Goal: Check status: Check status

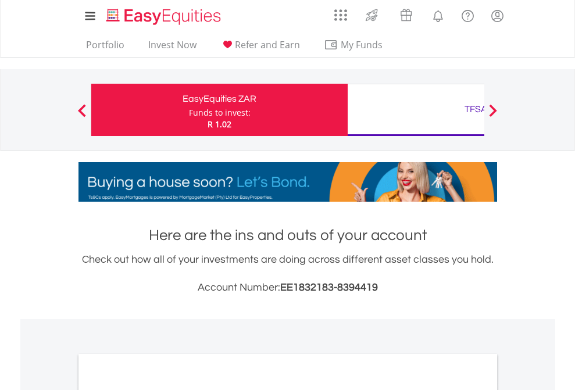
click at [189, 110] on div "Funds to invest:" at bounding box center [220, 113] width 62 height 12
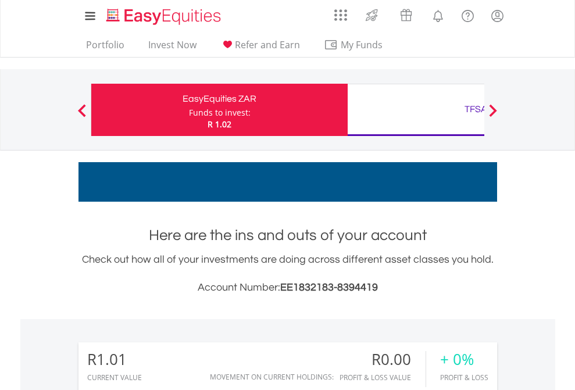
scroll to position [112, 182]
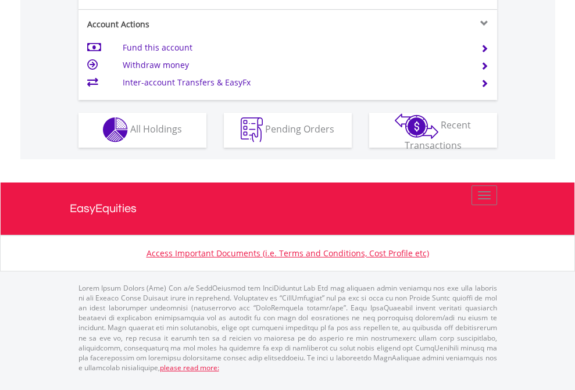
scroll to position [1086, 0]
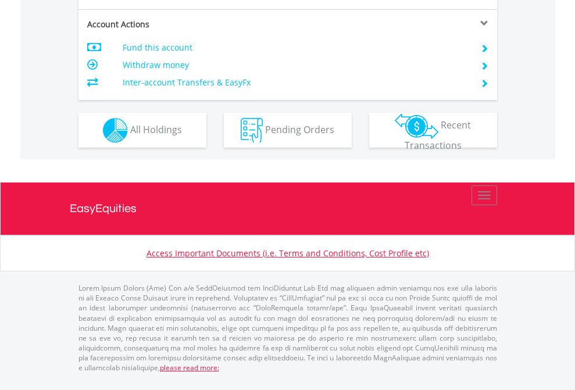
scroll to position [1090, 0]
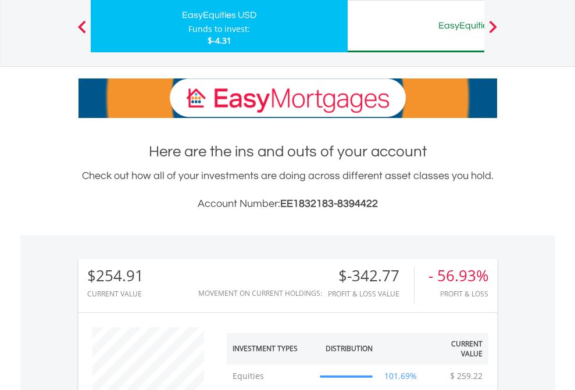
click at [415, 26] on div "EasyEquities AUD" at bounding box center [475, 25] width 242 height 16
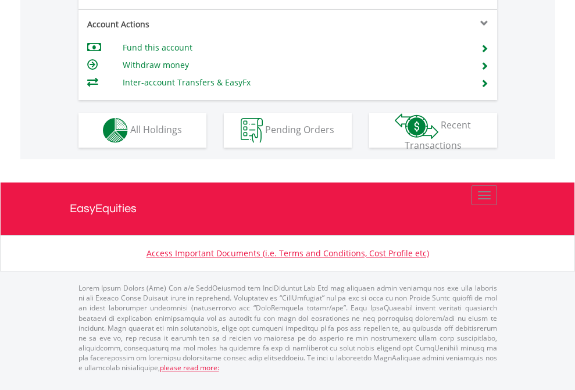
scroll to position [1090, 0]
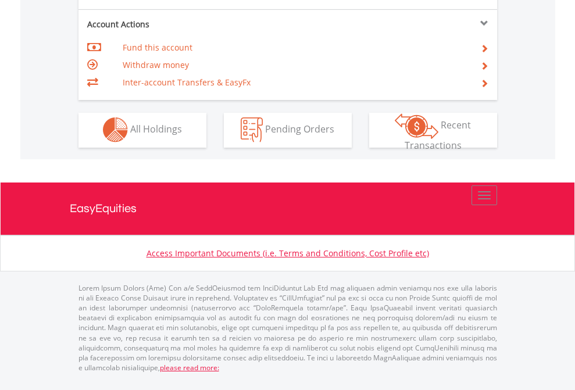
scroll to position [1086, 0]
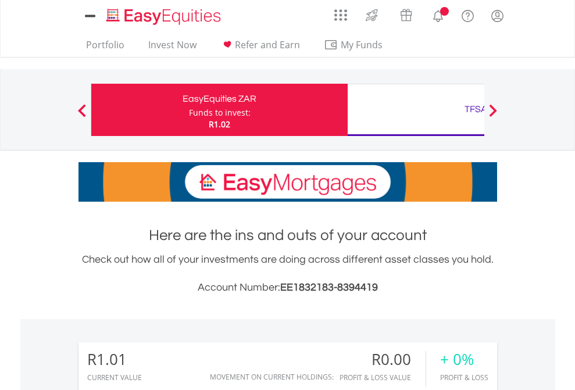
scroll to position [863, 0]
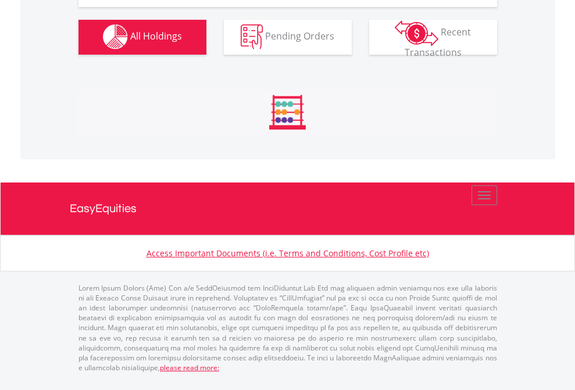
scroll to position [1150, 0]
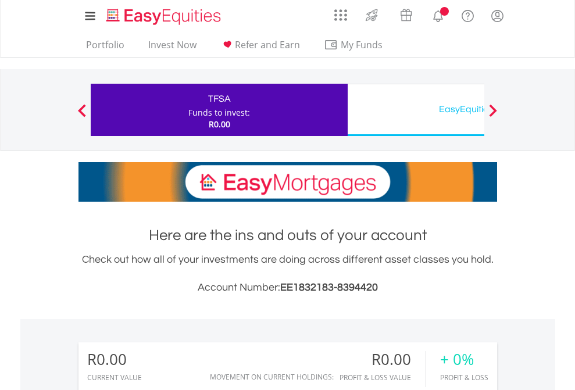
scroll to position [112, 182]
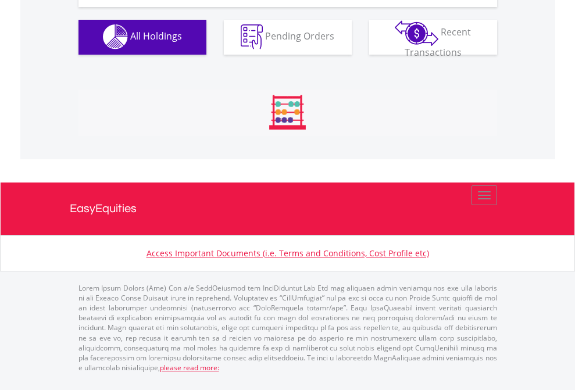
scroll to position [1150, 0]
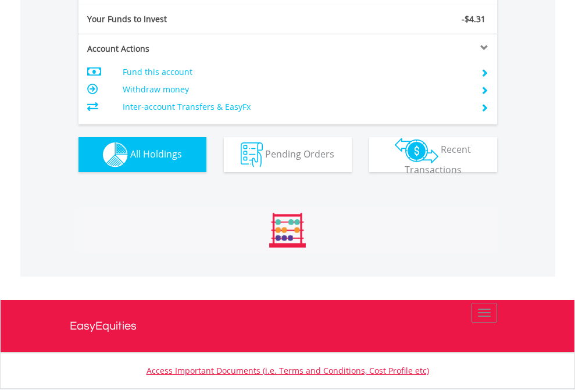
scroll to position [112, 182]
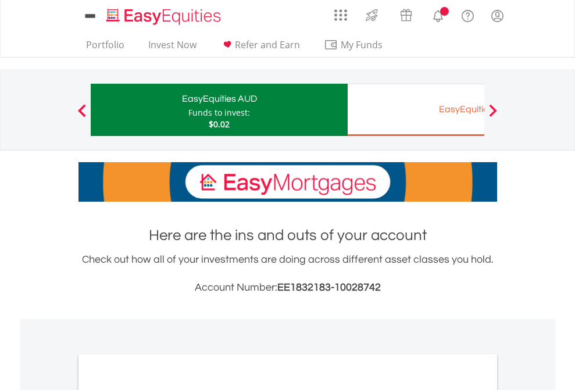
scroll to position [698, 0]
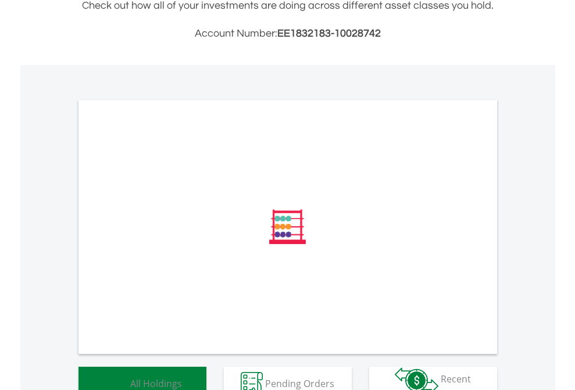
click at [130, 376] on span "All Holdings" at bounding box center [156, 382] width 52 height 13
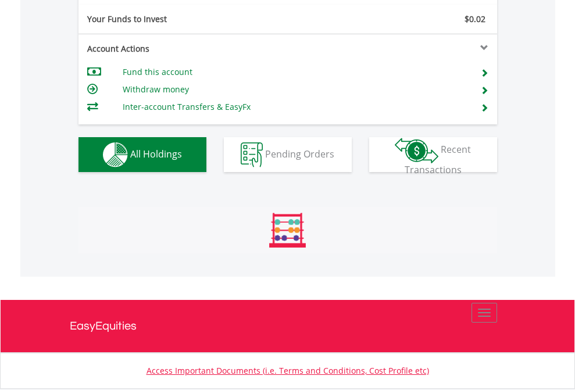
scroll to position [112, 182]
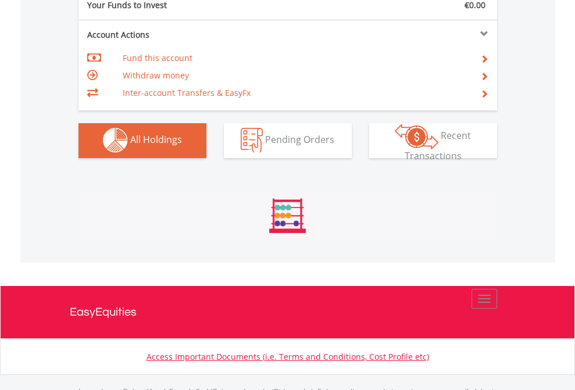
scroll to position [1150, 0]
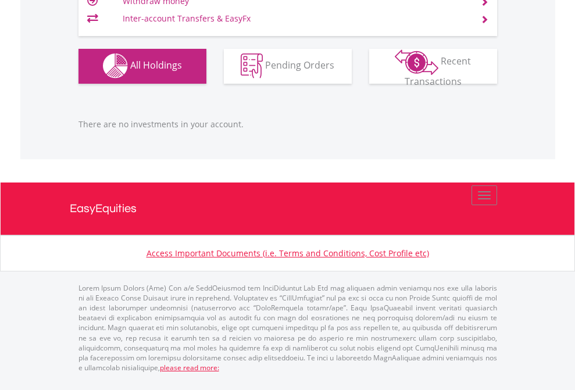
scroll to position [112, 182]
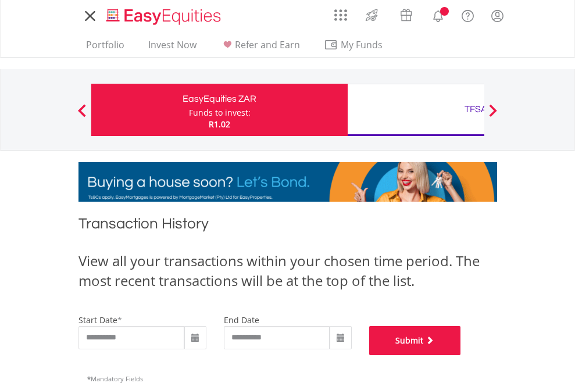
click at [461, 355] on button "Submit" at bounding box center [415, 340] width 92 height 29
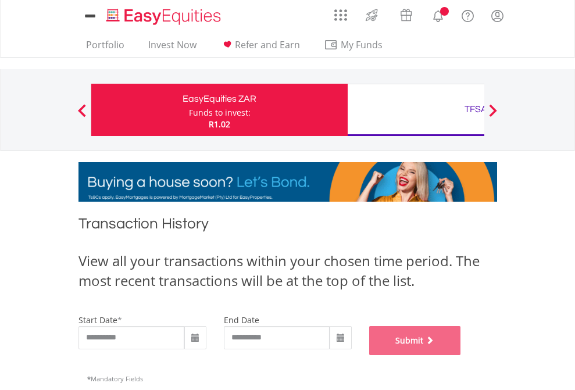
scroll to position [471, 0]
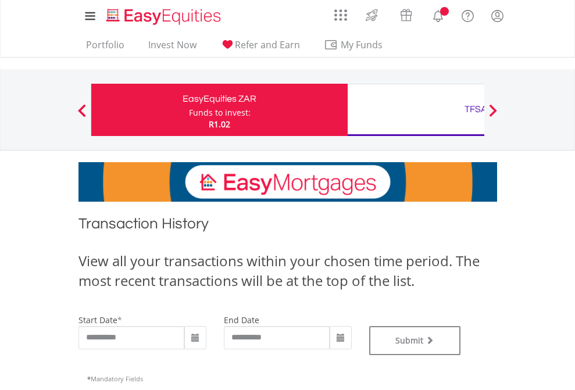
click at [415, 110] on div "TFSA" at bounding box center [475, 109] width 242 height 16
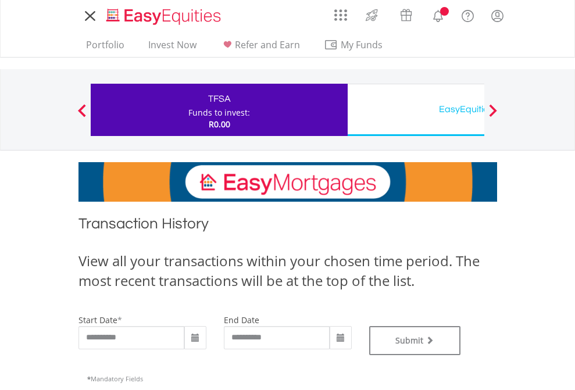
type input "**********"
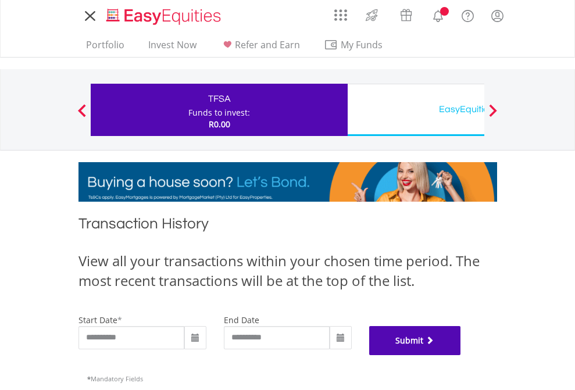
click at [461, 355] on button "Submit" at bounding box center [415, 340] width 92 height 29
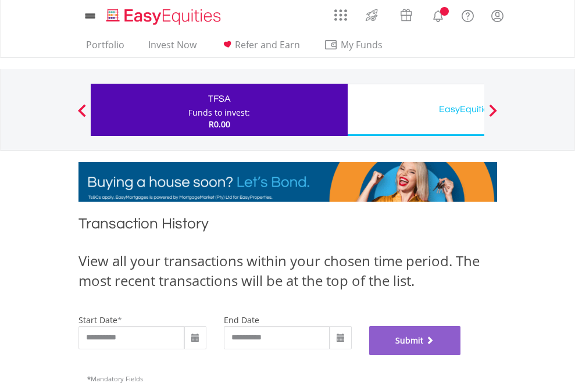
scroll to position [471, 0]
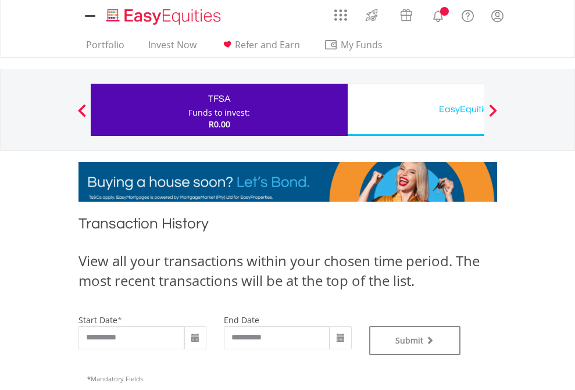
click at [415, 110] on div "EasyEquities USD" at bounding box center [475, 109] width 242 height 16
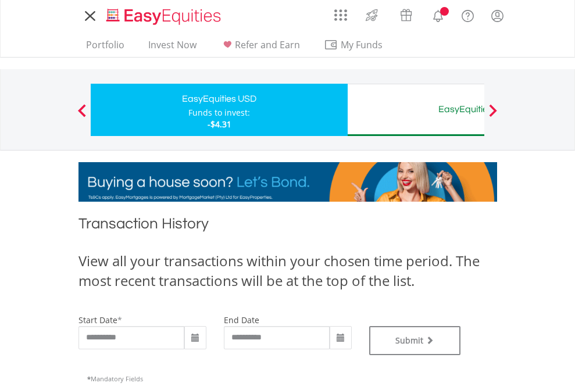
type input "**********"
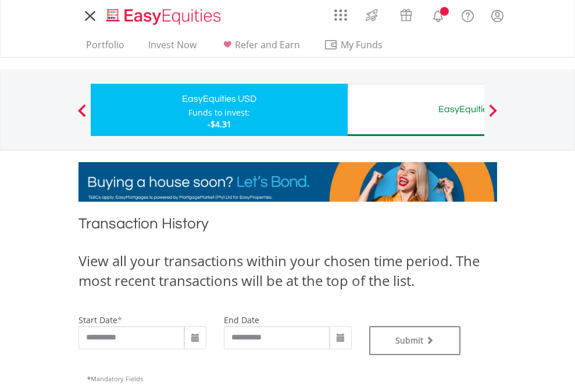
type input "**********"
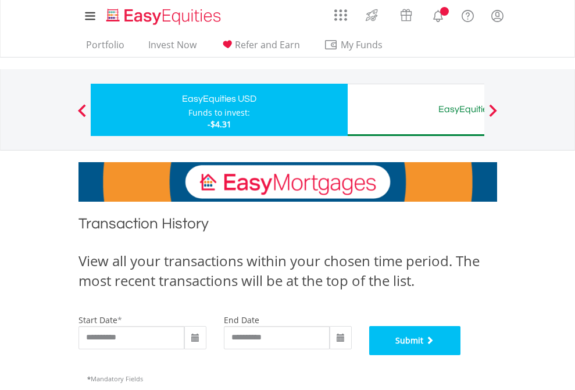
click at [461, 355] on button "Submit" at bounding box center [415, 340] width 92 height 29
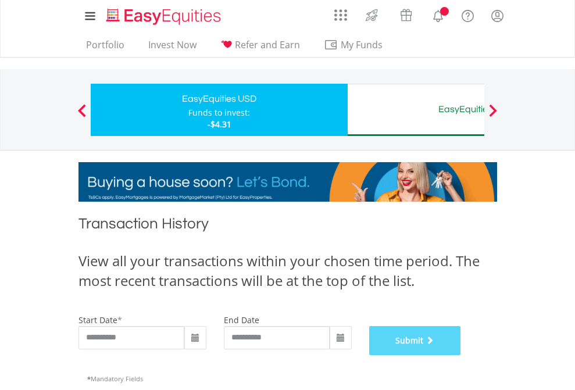
scroll to position [471, 0]
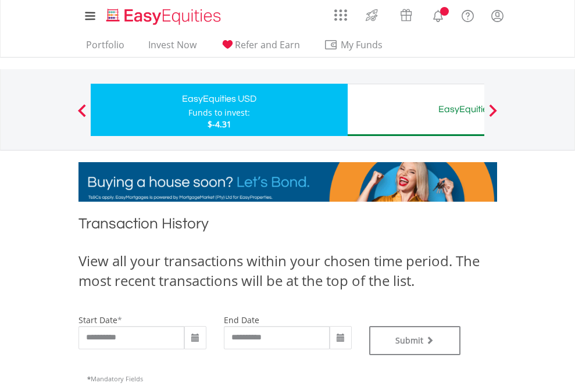
click at [415, 110] on div "EasyEquities AUD" at bounding box center [475, 109] width 242 height 16
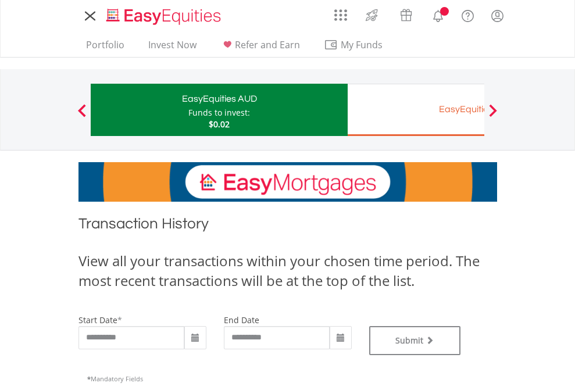
type input "**********"
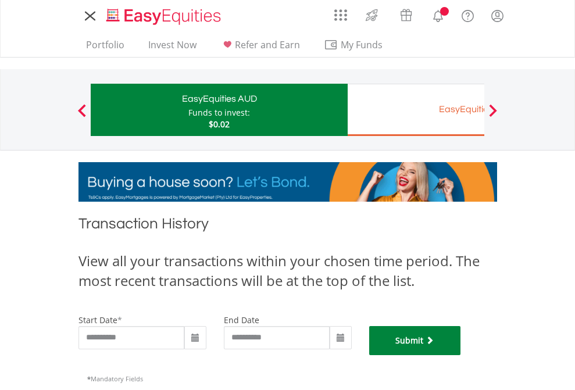
click at [461, 355] on button "Submit" at bounding box center [415, 340] width 92 height 29
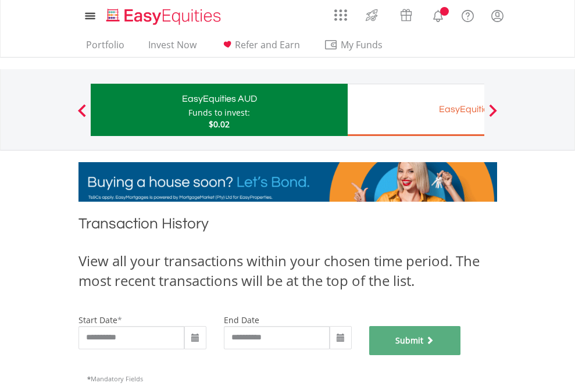
scroll to position [471, 0]
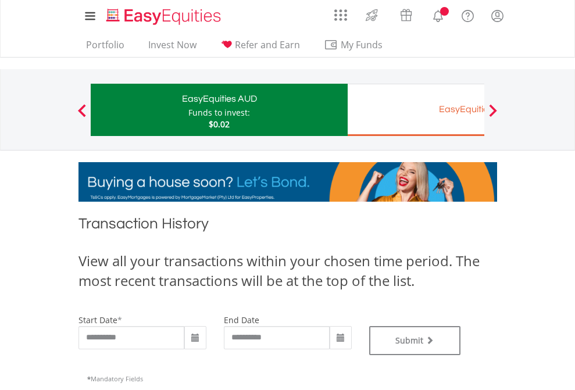
click at [415, 110] on div "EasyEquities EUR" at bounding box center [475, 109] width 242 height 16
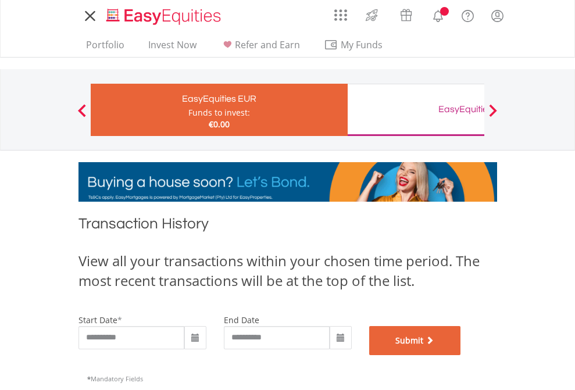
click at [461, 355] on button "Submit" at bounding box center [415, 340] width 92 height 29
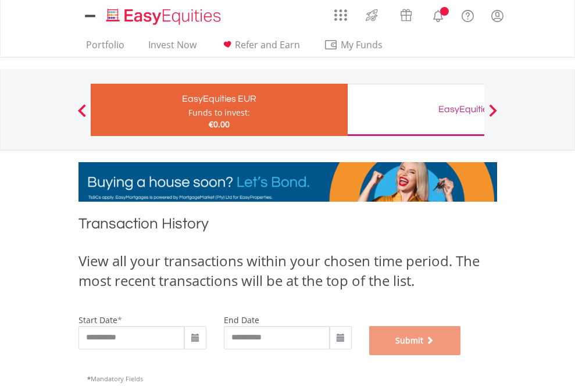
scroll to position [471, 0]
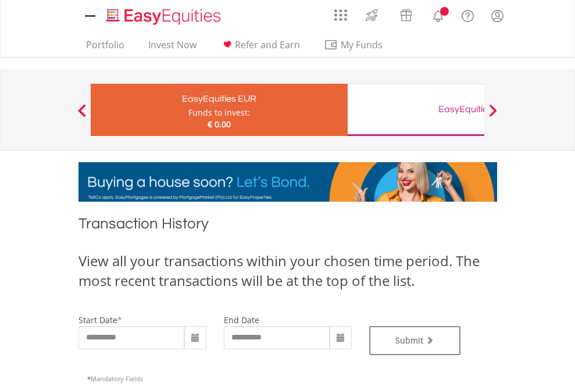
click at [415, 110] on div "EasyEquities GBP" at bounding box center [475, 109] width 242 height 16
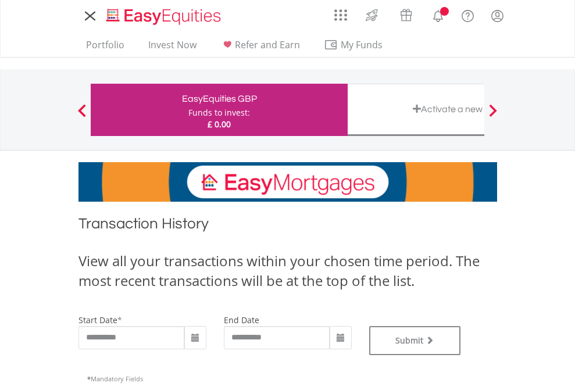
type input "**********"
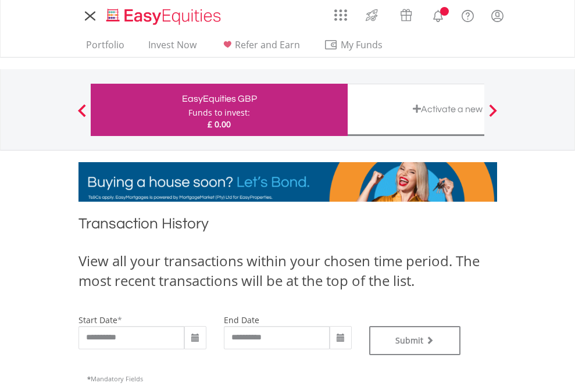
type input "**********"
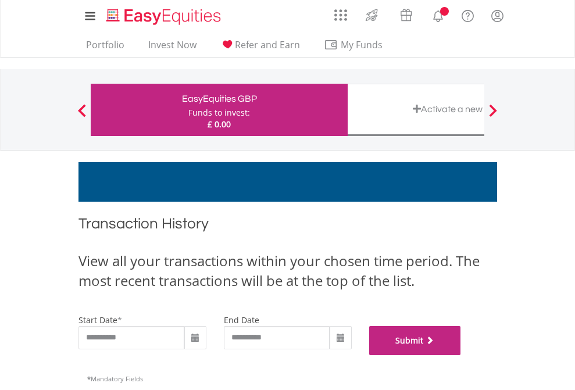
click at [461, 355] on button "Submit" at bounding box center [415, 340] width 92 height 29
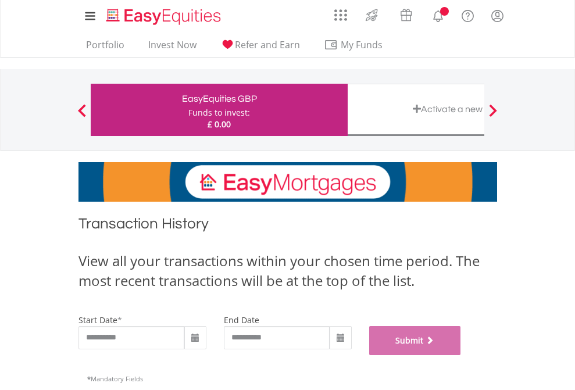
scroll to position [471, 0]
